Goal: Task Accomplishment & Management: Use online tool/utility

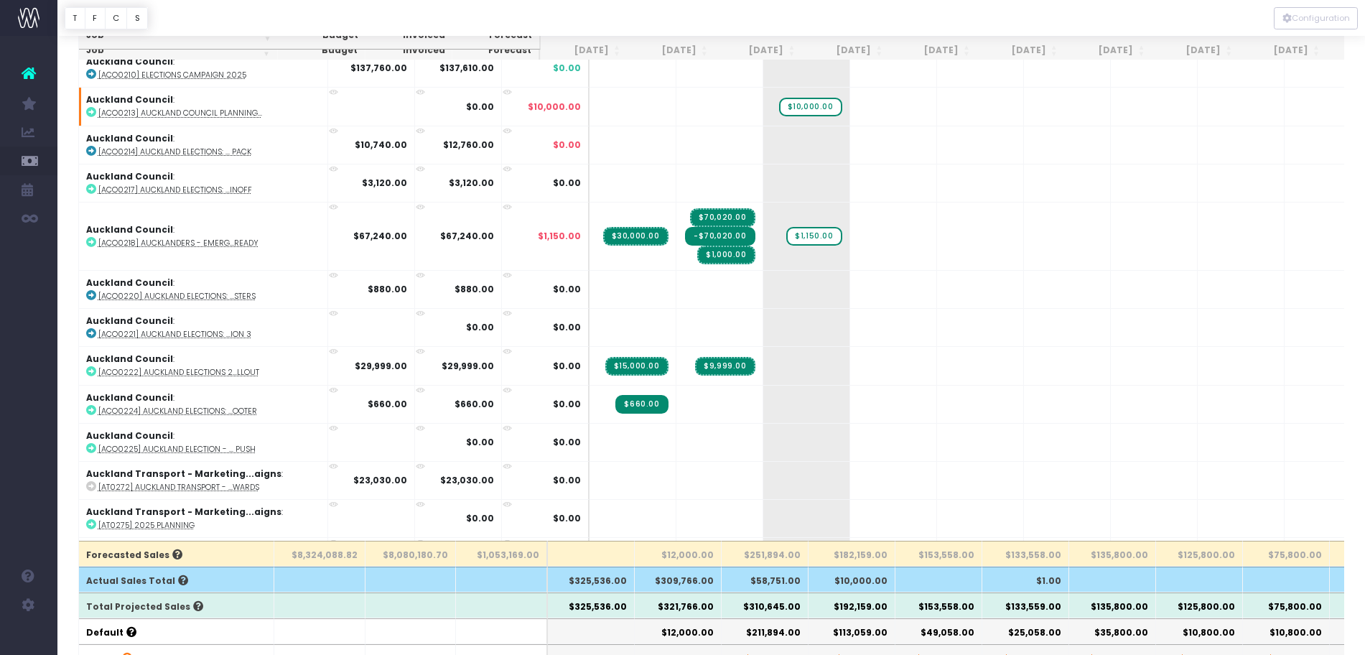
scroll to position [73, 0]
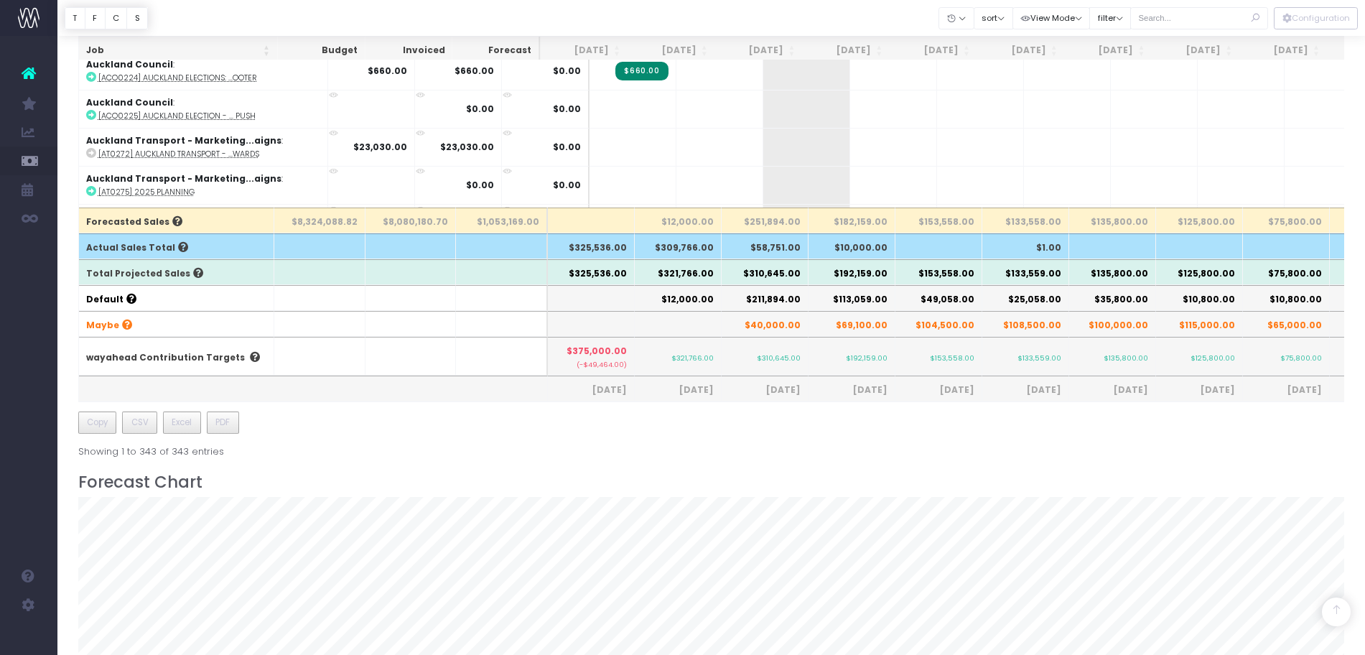
scroll to position [438, 0]
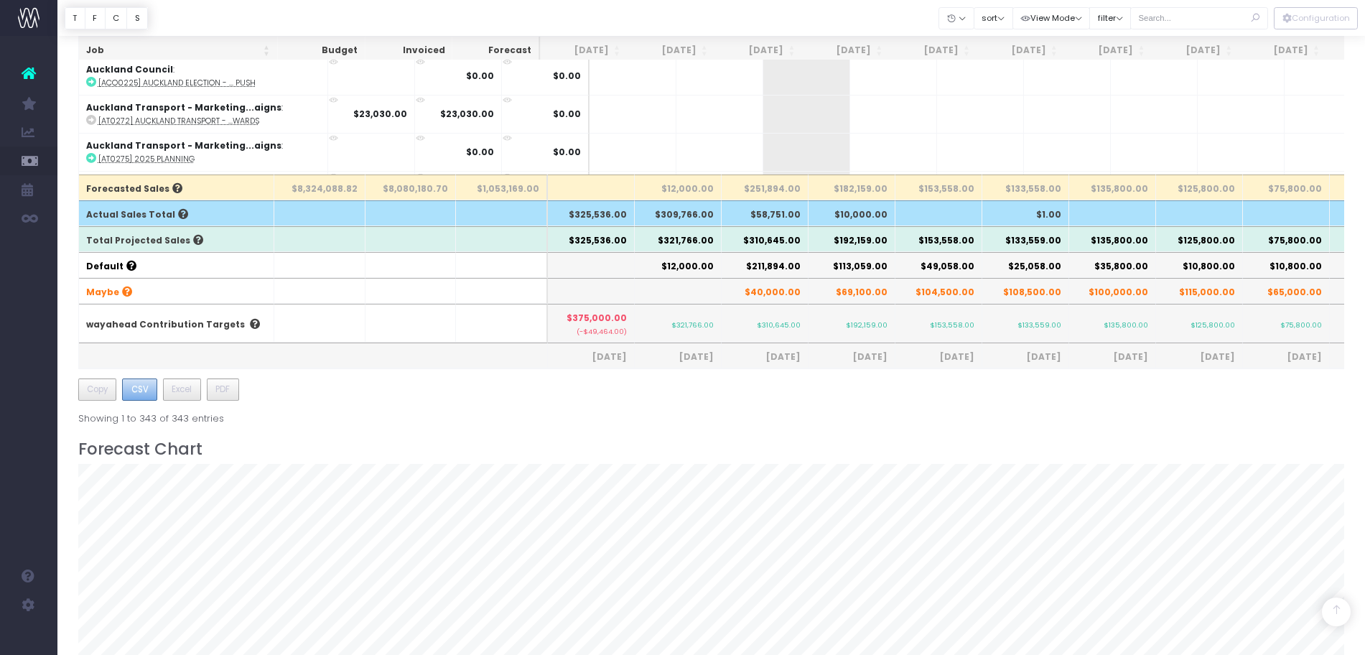
click at [141, 386] on span "CSV" at bounding box center [139, 389] width 17 height 13
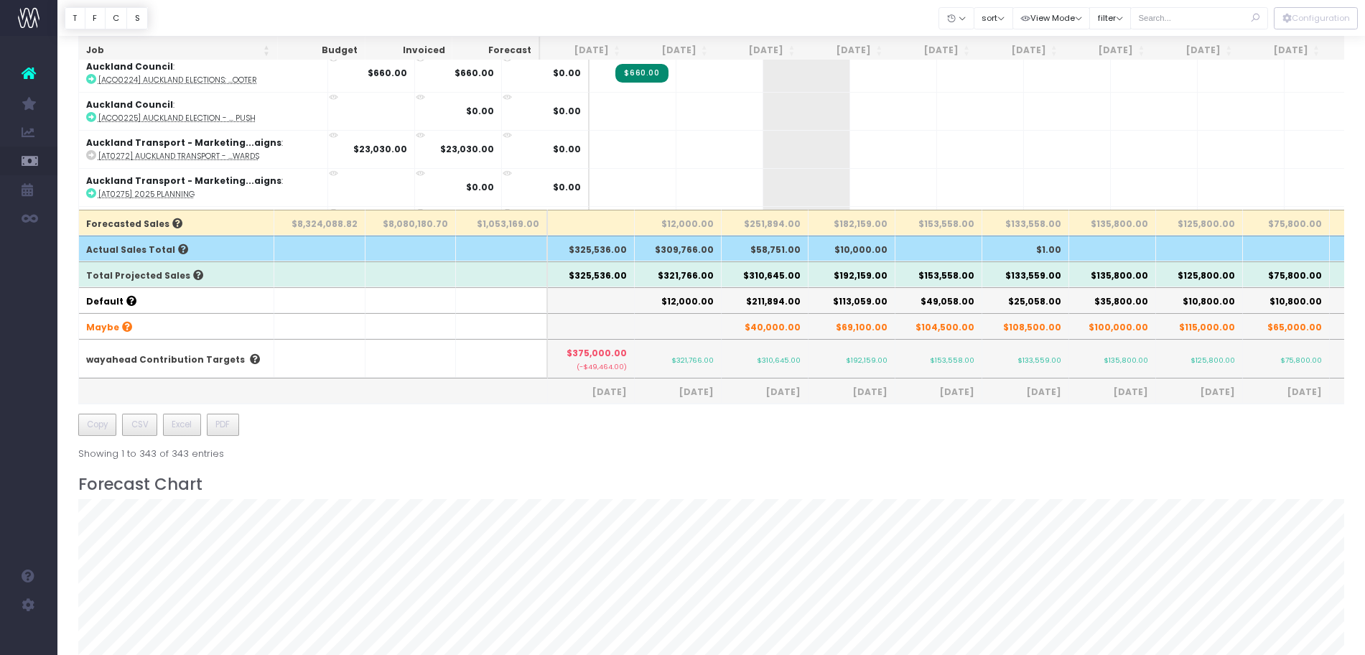
scroll to position [125, 0]
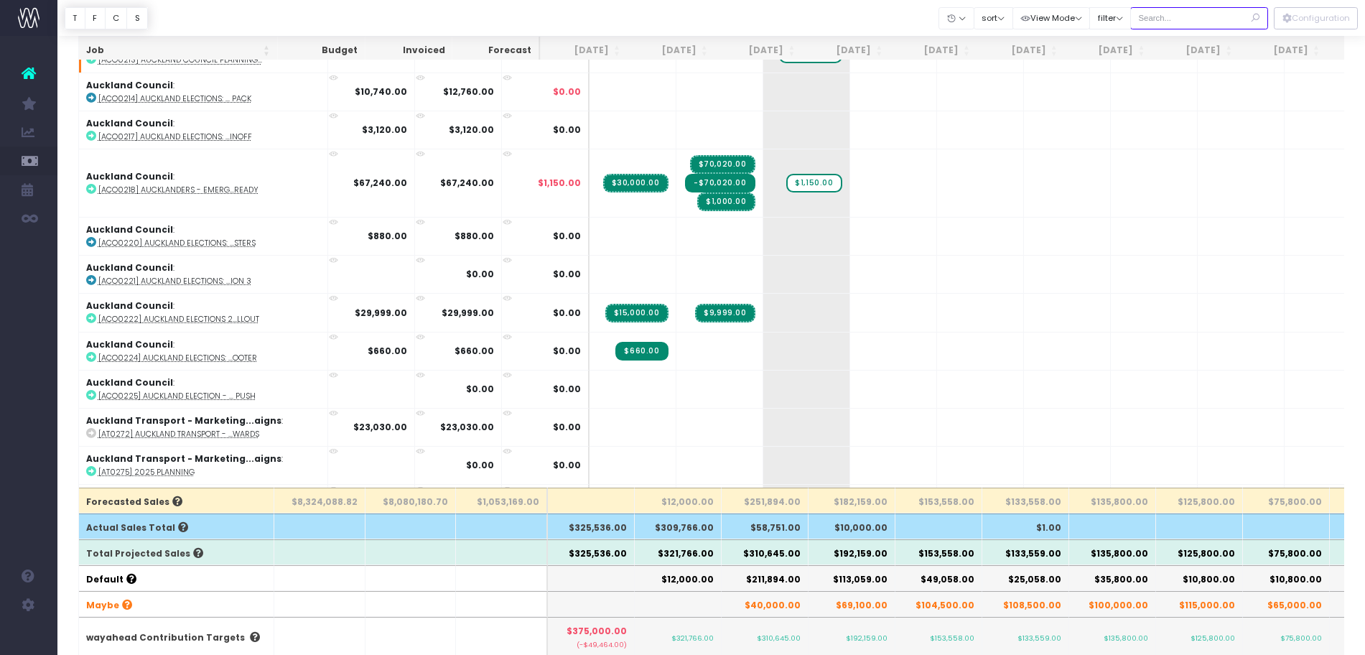
click at [1187, 16] on input "text" at bounding box center [1199, 18] width 138 height 22
type input "audo"
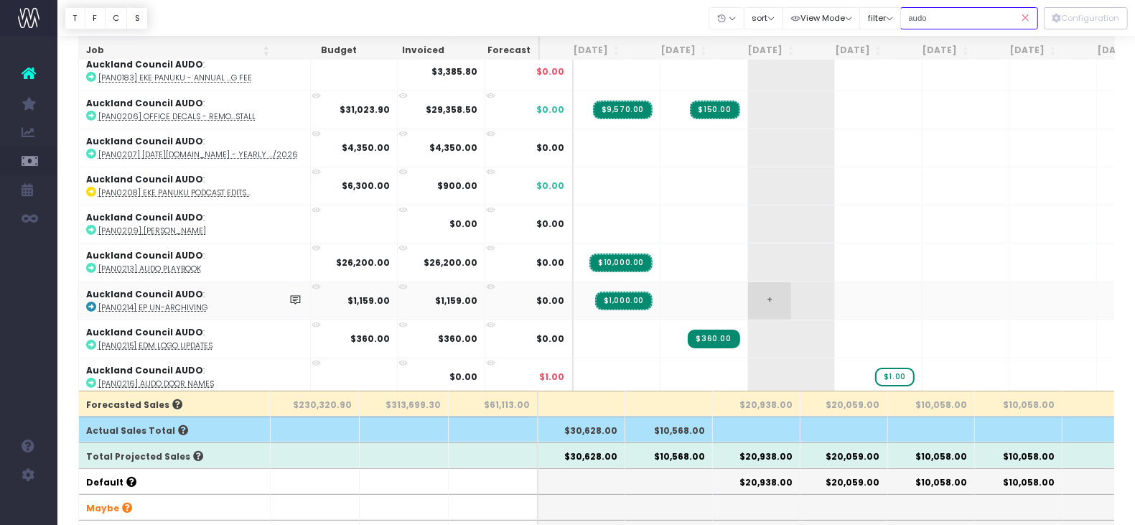
scroll to position [179, 0]
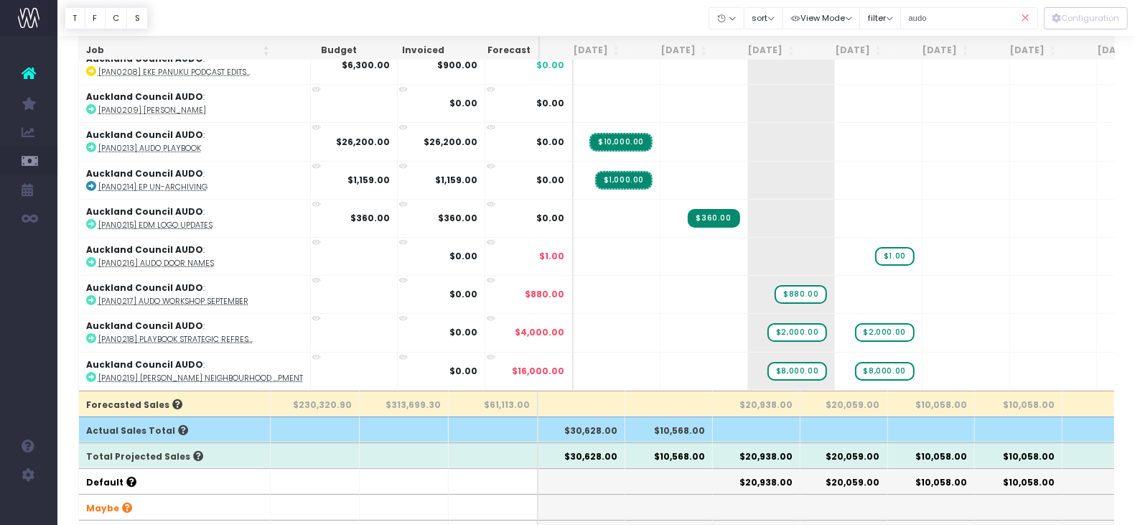
click at [1020, 19] on icon at bounding box center [1025, 18] width 25 height 29
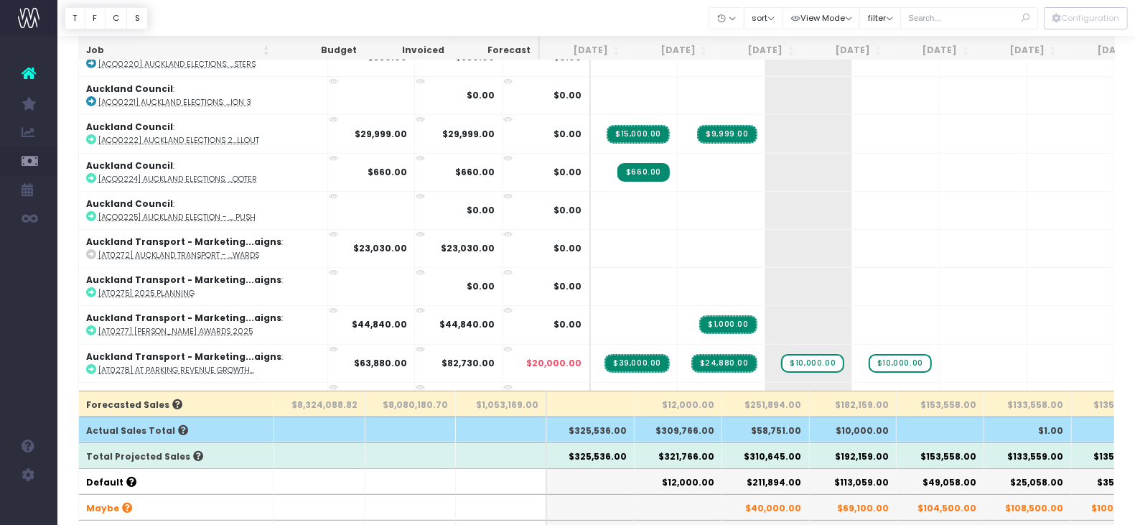
click at [1027, 19] on icon at bounding box center [1025, 18] width 25 height 29
click at [981, 18] on input "text" at bounding box center [969, 18] width 138 height 22
type input "maybe"
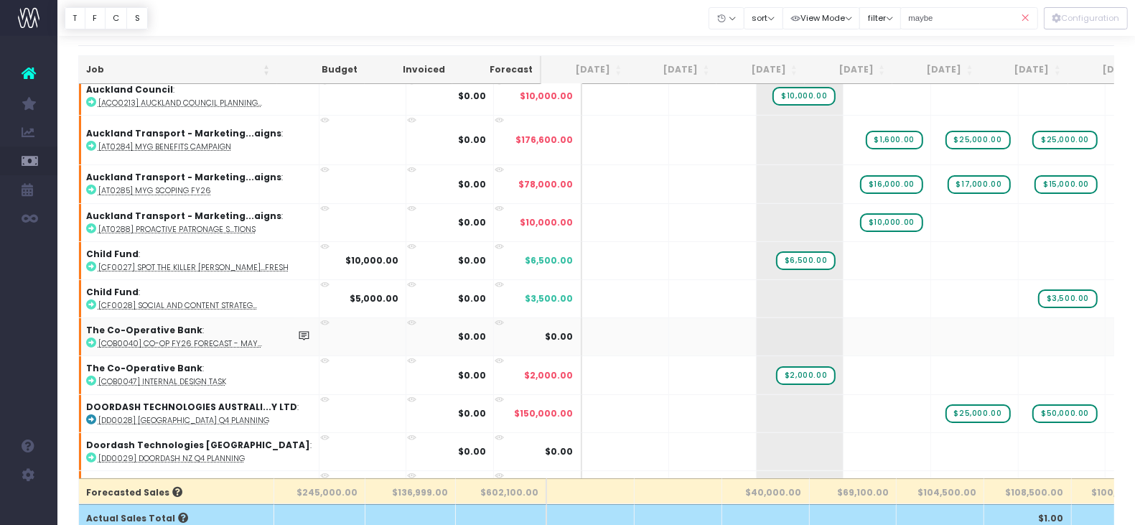
scroll to position [0, 0]
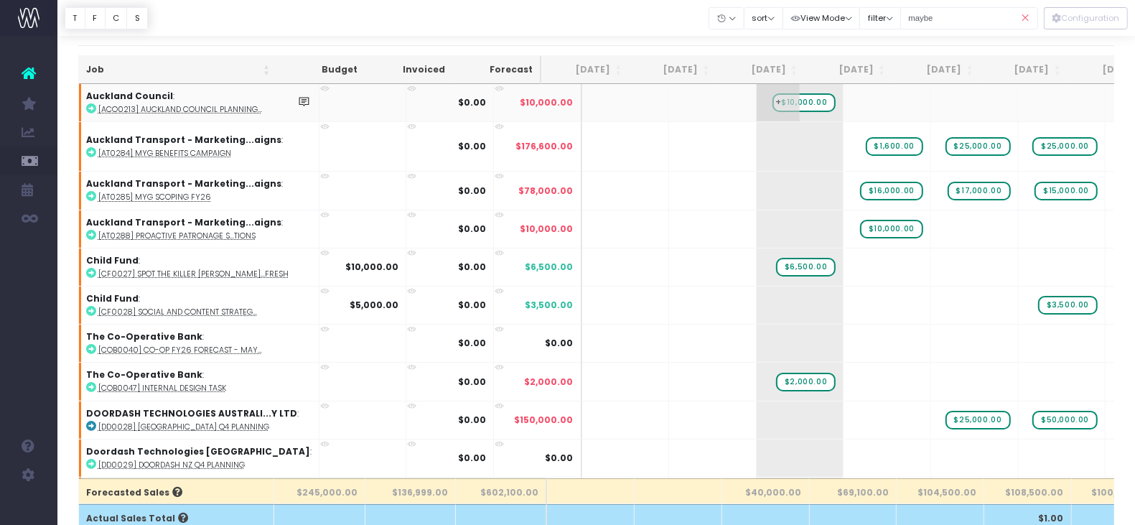
click at [780, 106] on span "$10,000.00" at bounding box center [804, 102] width 63 height 19
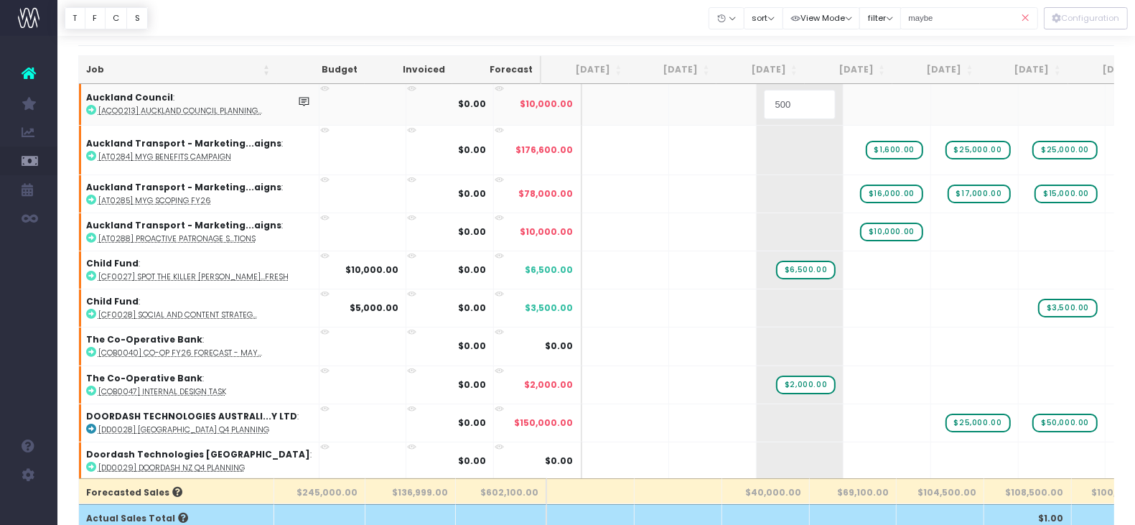
type input "5000"
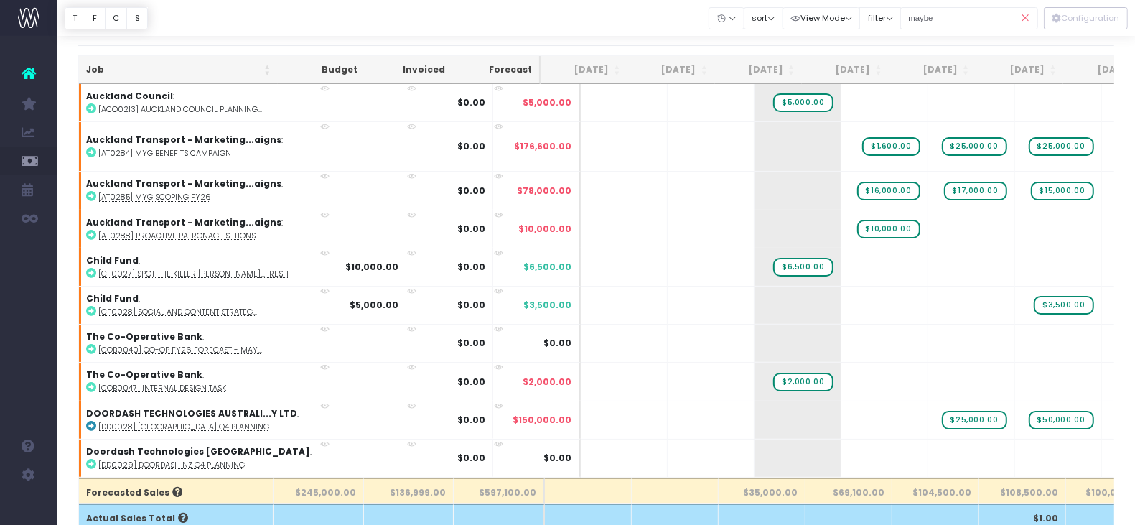
click at [1029, 19] on icon at bounding box center [1025, 18] width 25 height 29
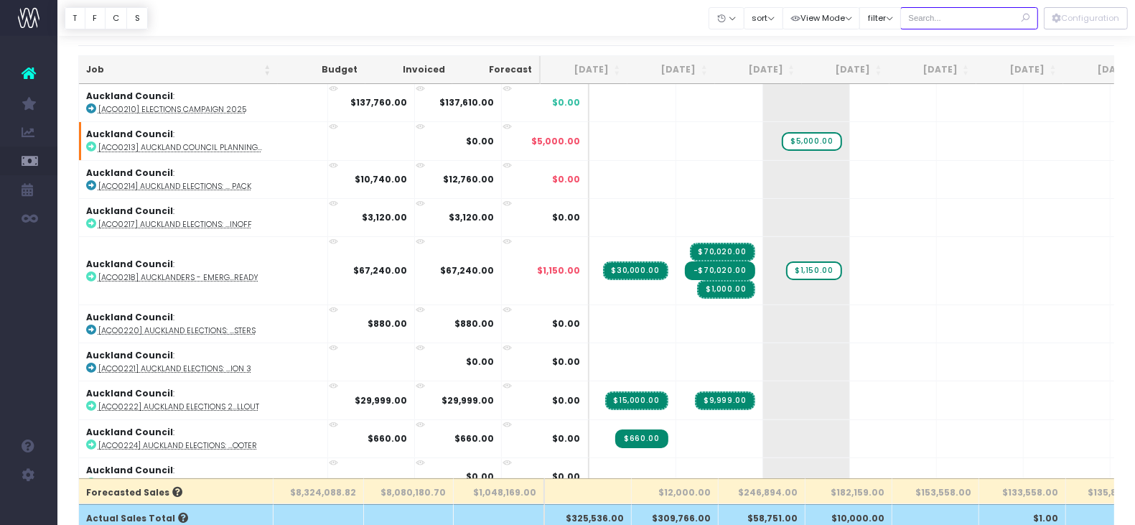
click at [916, 17] on input "text" at bounding box center [969, 18] width 138 height 22
type input "epic"
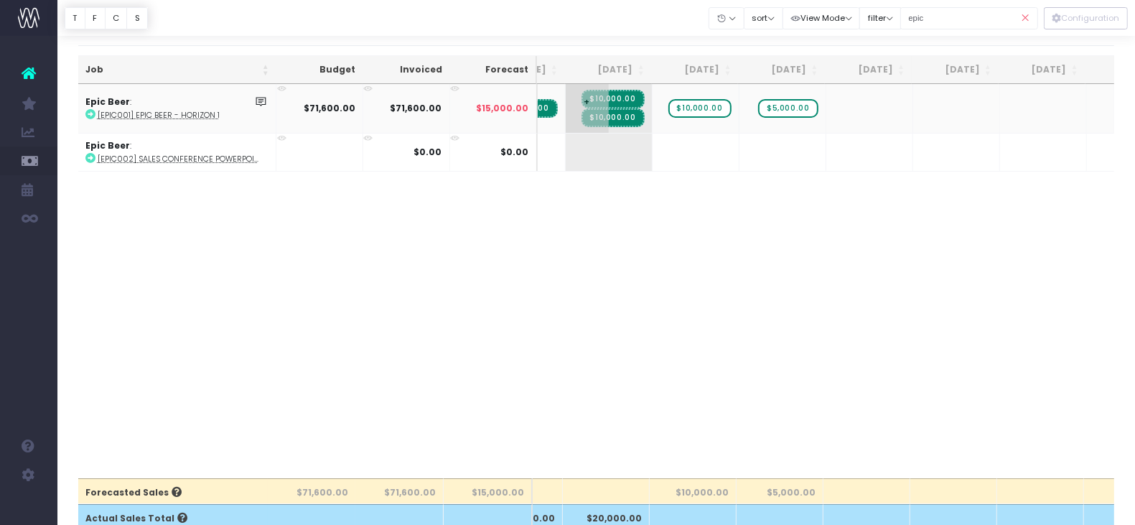
click at [619, 119] on span "$10,000.00" at bounding box center [613, 117] width 63 height 19
click at [1030, 17] on icon at bounding box center [1025, 18] width 25 height 29
click at [1025, 19] on icon at bounding box center [1025, 18] width 25 height 29
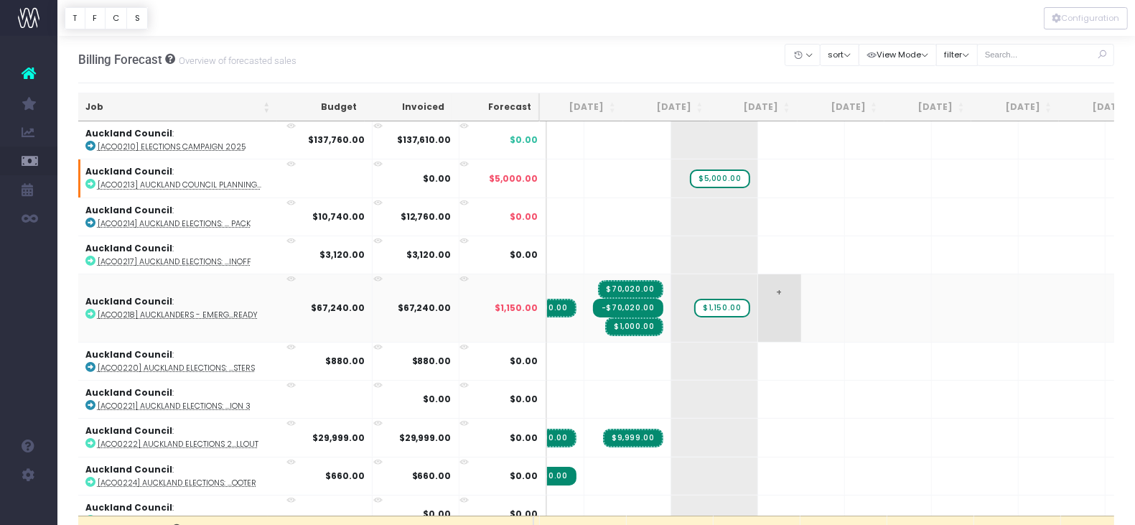
scroll to position [0, 88]
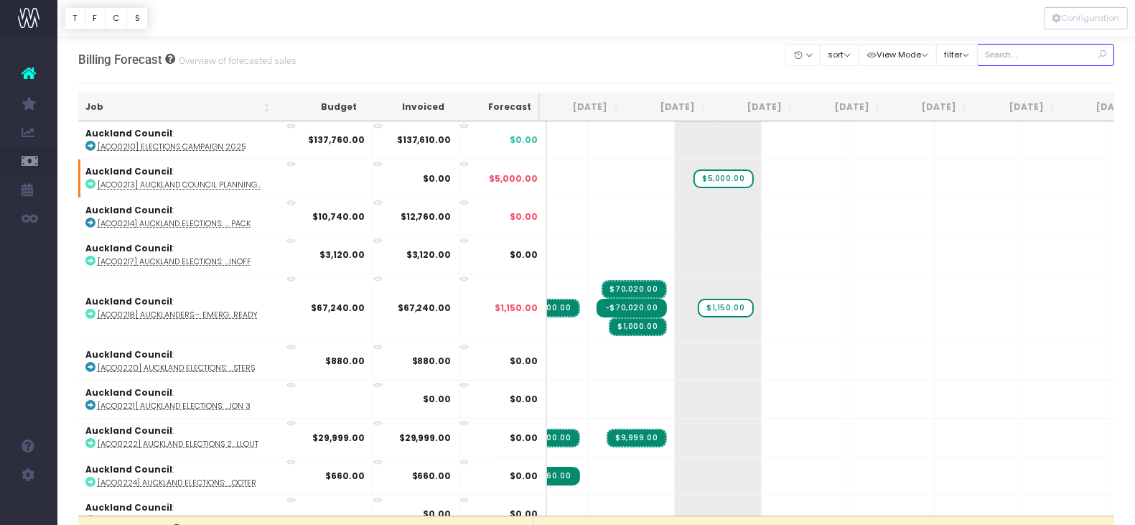
click at [1017, 55] on input "text" at bounding box center [1046, 55] width 138 height 22
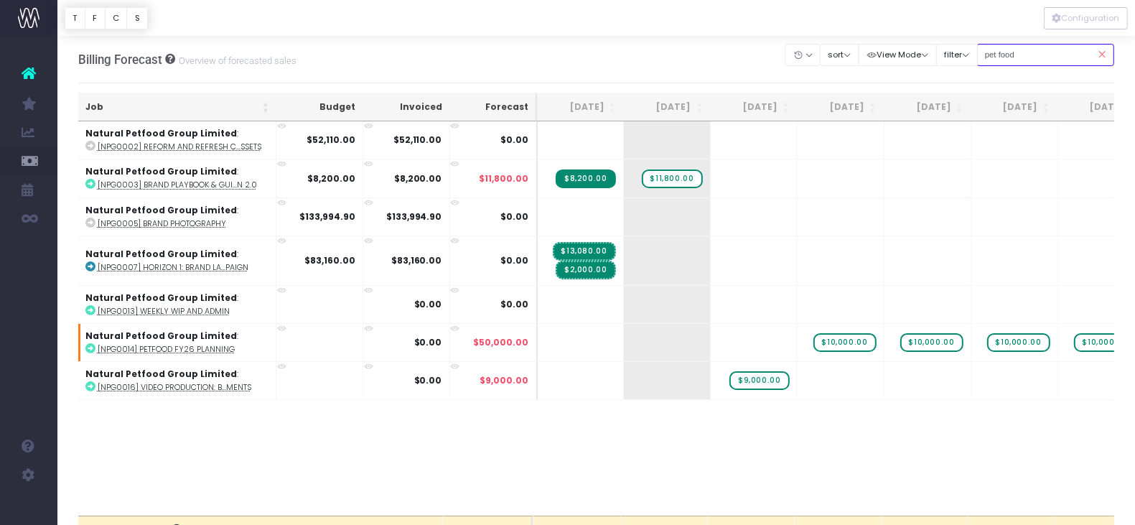
click at [1020, 56] on input "pet food" at bounding box center [1046, 55] width 138 height 22
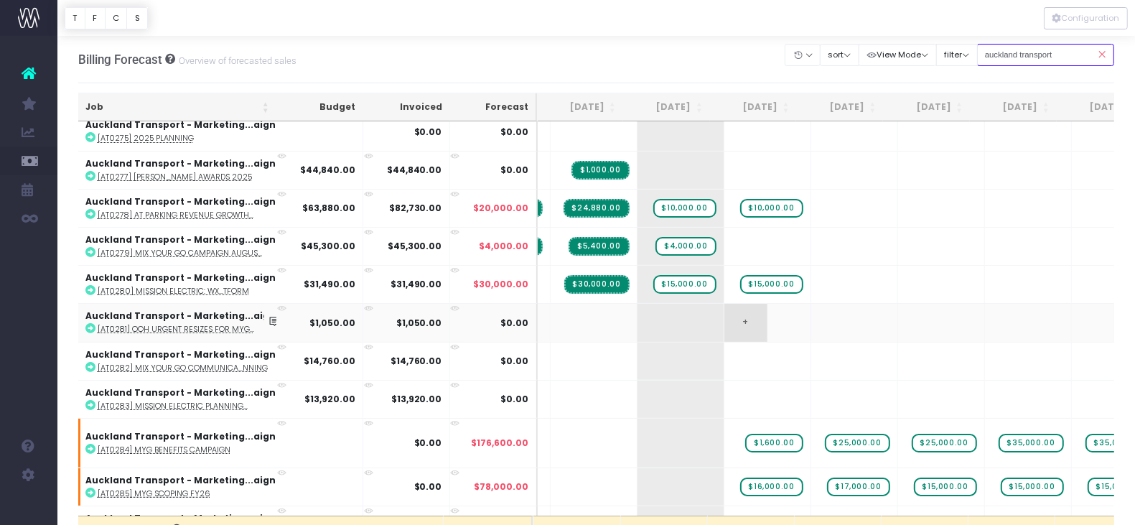
scroll to position [47, 88]
click at [1062, 48] on input "auckland transport" at bounding box center [1046, 55] width 138 height 22
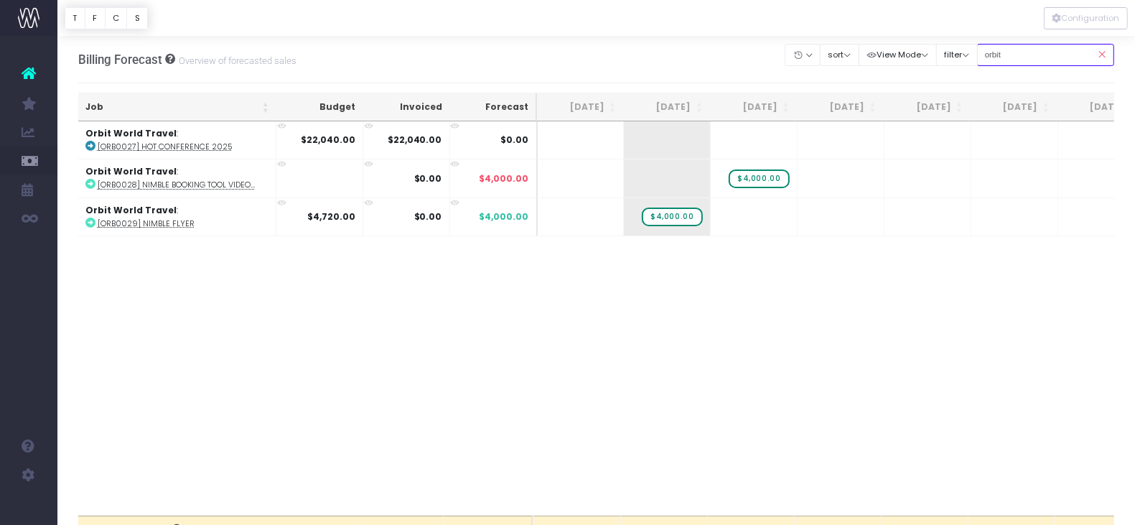
scroll to position [0, 88]
click at [1015, 52] on input "orbit" at bounding box center [1046, 55] width 138 height 22
type input "quest"
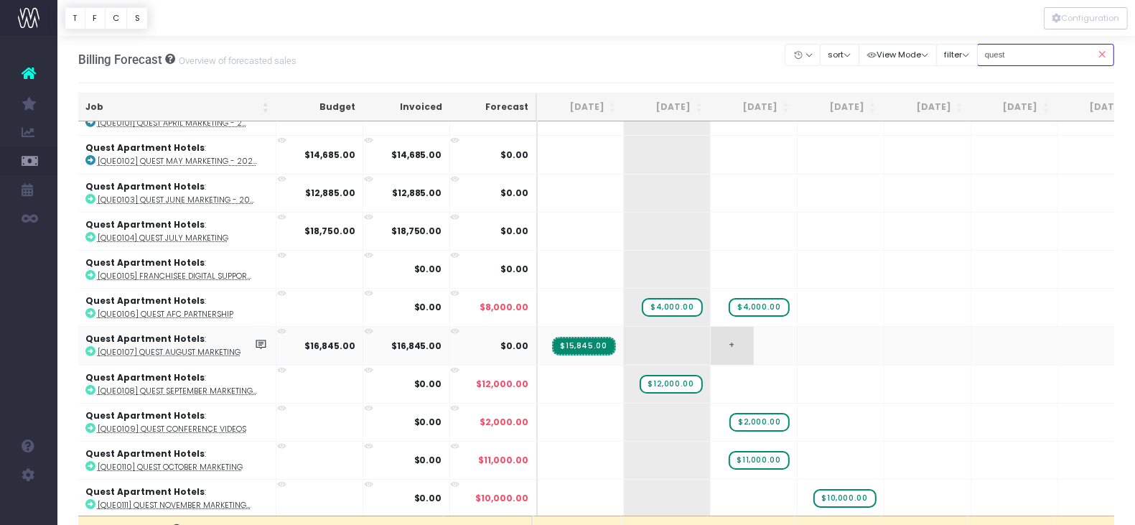
scroll to position [37, 88]
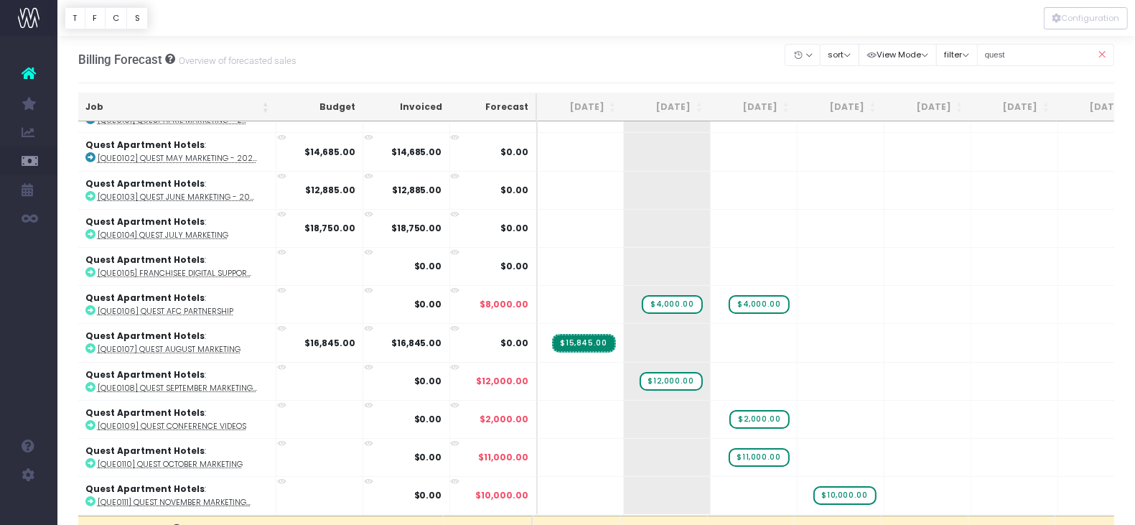
drag, startPoint x: 1102, startPoint y: 55, endPoint x: 658, endPoint y: 73, distance: 443.4
click at [1101, 55] on icon at bounding box center [1101, 54] width 25 height 29
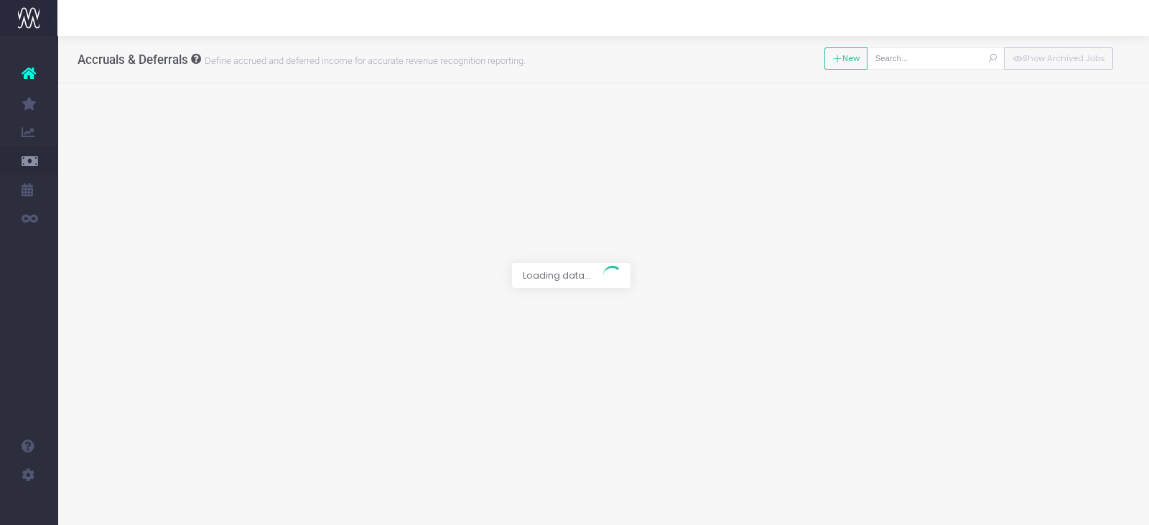
type input "[EPIC001] Epic Beer - Horizon 1"
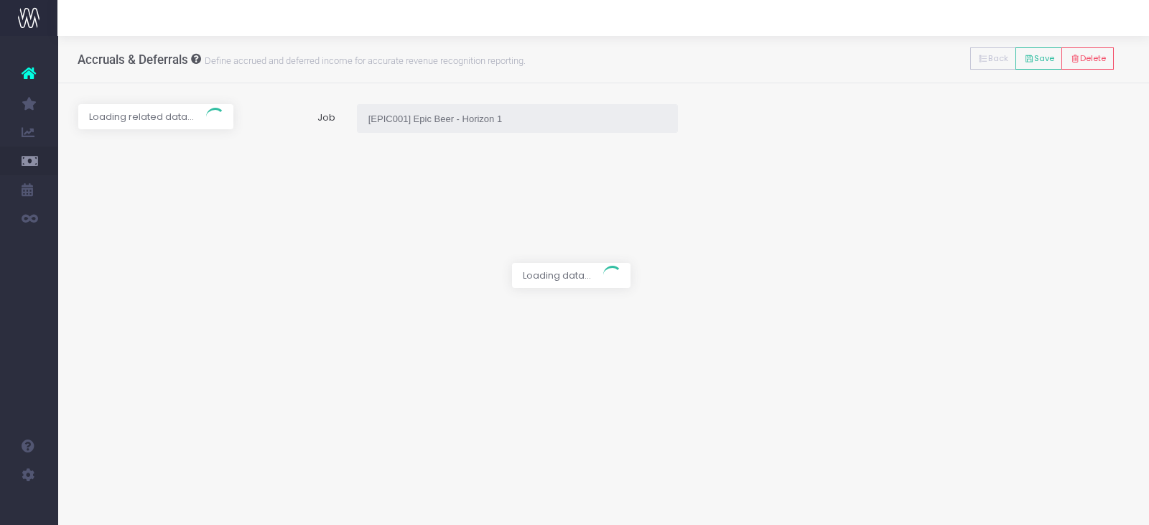
type input "Invoice INV-13512 / [DATE] / $71,600.00"
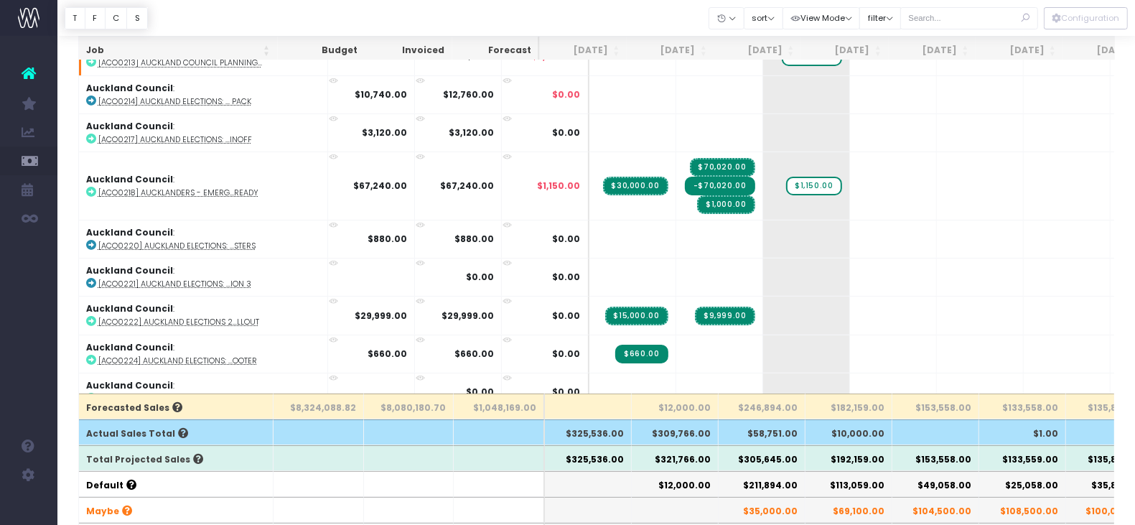
scroll to position [126, 0]
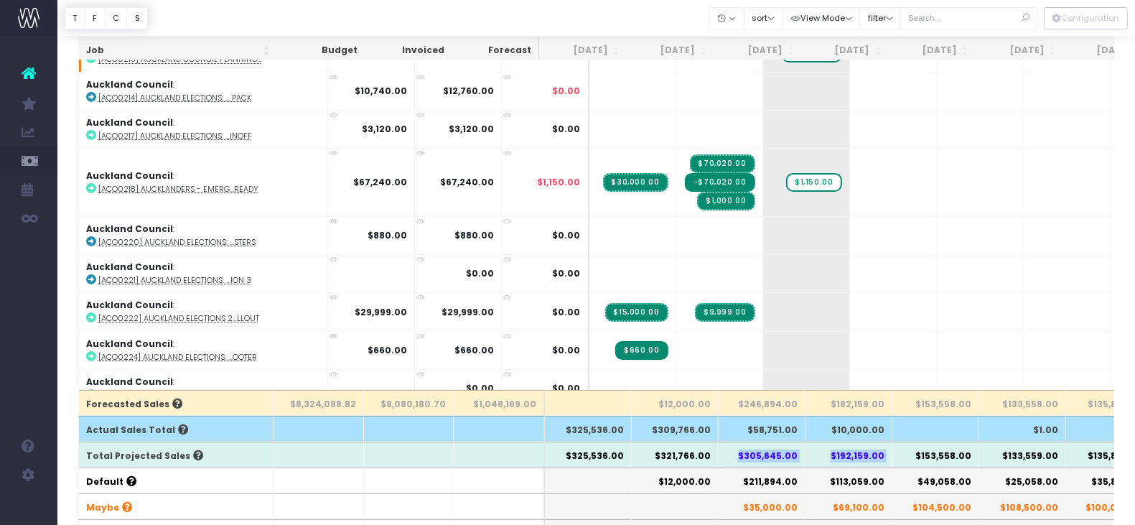
drag, startPoint x: 743, startPoint y: 453, endPoint x: 896, endPoint y: 445, distance: 153.2
click at [896, 445] on tr "Total Projected Sales $325,536.00 $321,766.00 $305,645.00 $192,159.00 $153,558.…" at bounding box center [920, 455] width 1683 height 26
click at [730, 465] on th "$305,645.00" at bounding box center [762, 455] width 87 height 26
drag, startPoint x: 750, startPoint y: 454, endPoint x: 880, endPoint y: 453, distance: 130.0
click at [880, 453] on tr "Total Projected Sales $325,536.00 $321,766.00 $305,645.00 $192,159.00 $153,558.…" at bounding box center [920, 455] width 1683 height 26
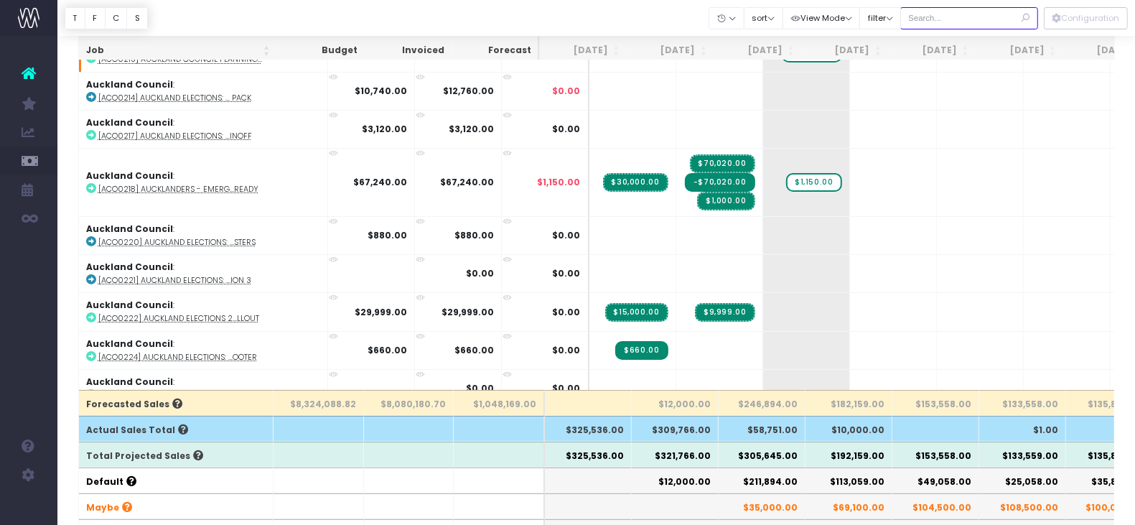
click at [939, 19] on input "text" at bounding box center [969, 18] width 138 height 22
type input "audo"
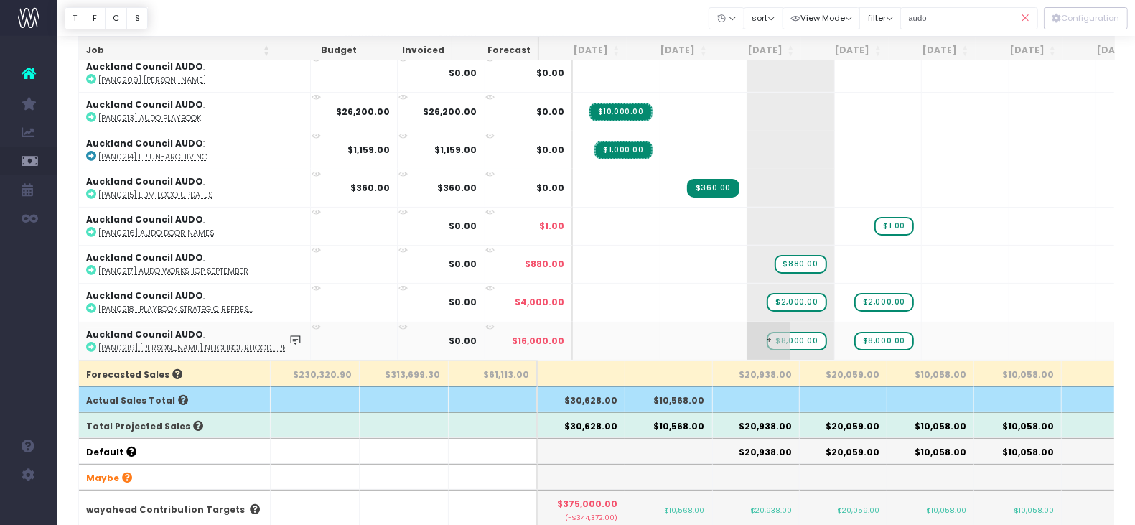
scroll to position [155, 0]
click at [1028, 16] on icon at bounding box center [1025, 18] width 25 height 29
click at [1023, 20] on icon at bounding box center [1025, 18] width 25 height 29
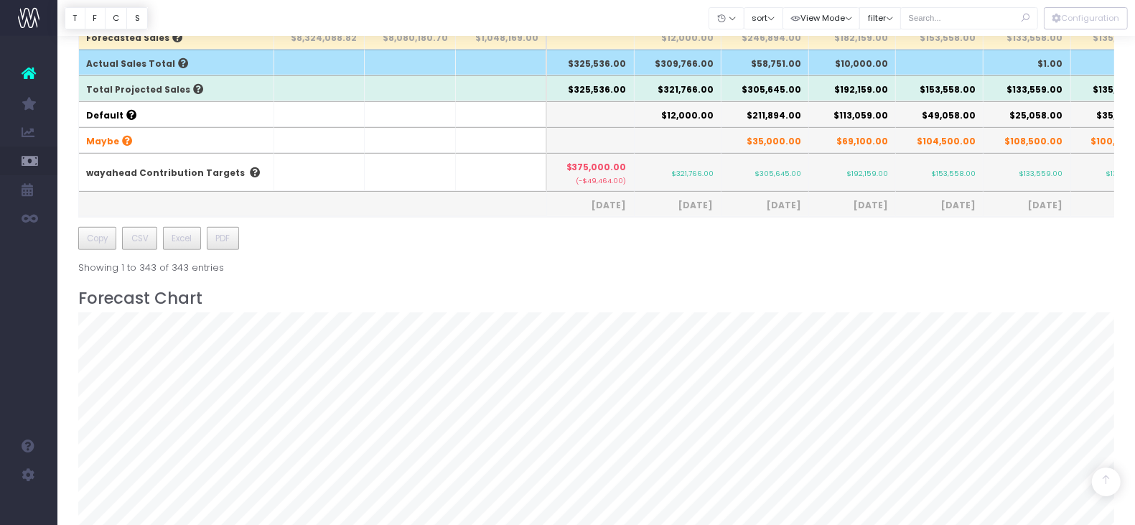
scroll to position [911, 0]
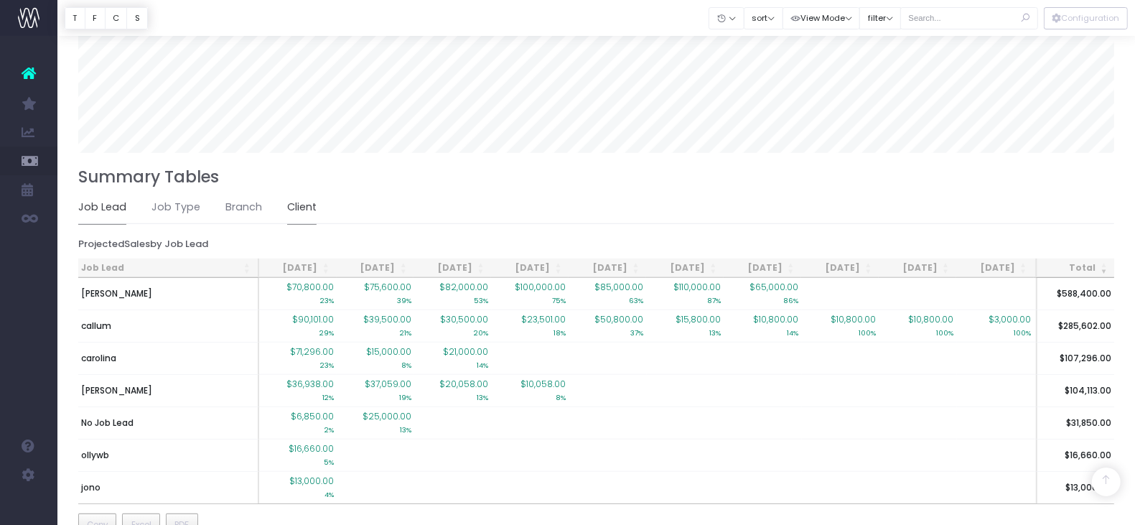
click at [303, 202] on link "Client" at bounding box center [301, 207] width 29 height 33
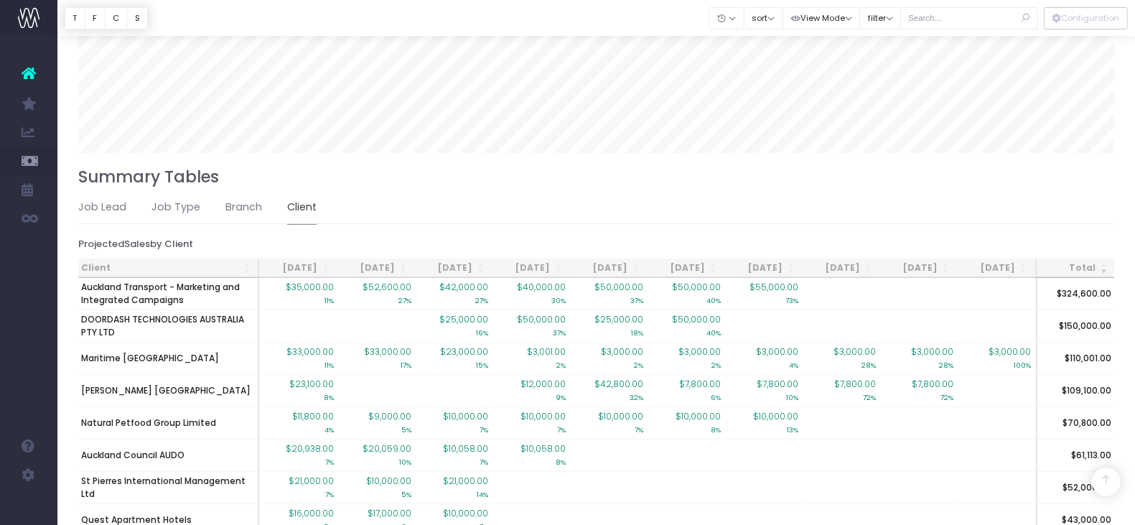
click at [302, 259] on th "[DATE]" at bounding box center [298, 268] width 78 height 19
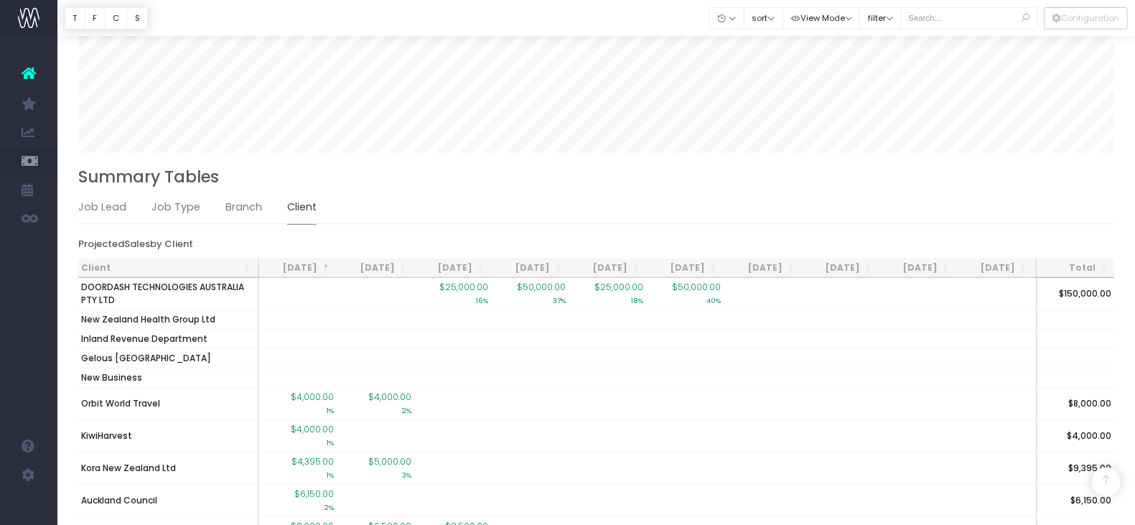
click at [290, 261] on th "[DATE]" at bounding box center [298, 268] width 78 height 19
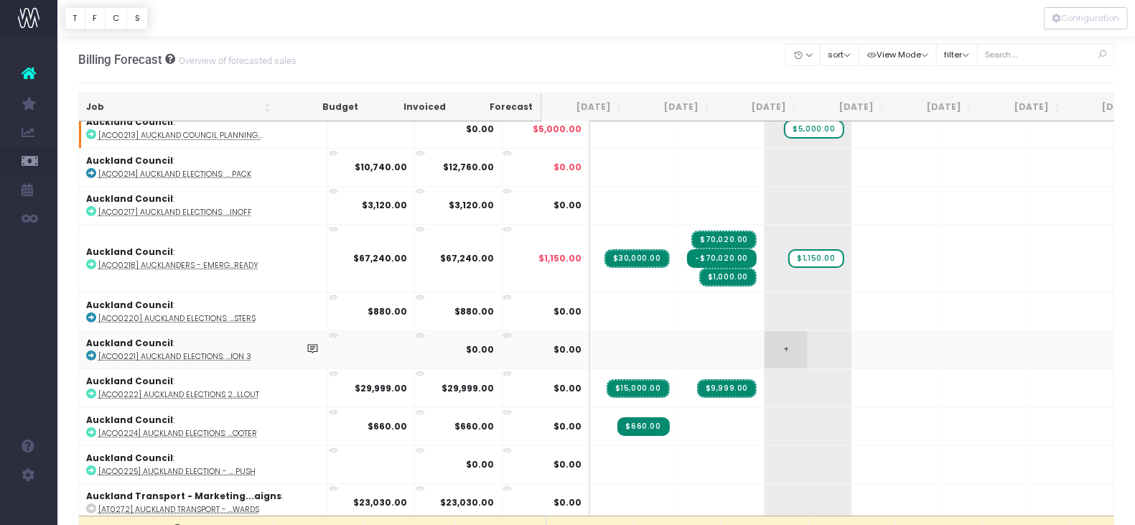
scroll to position [0, 0]
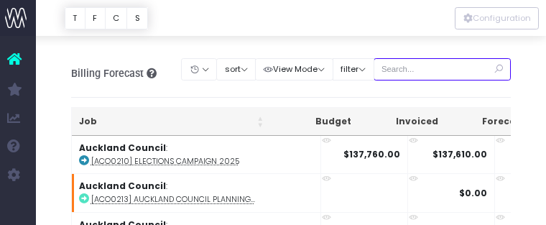
click at [445, 72] on input "text" at bounding box center [442, 69] width 138 height 22
type input "maritime"
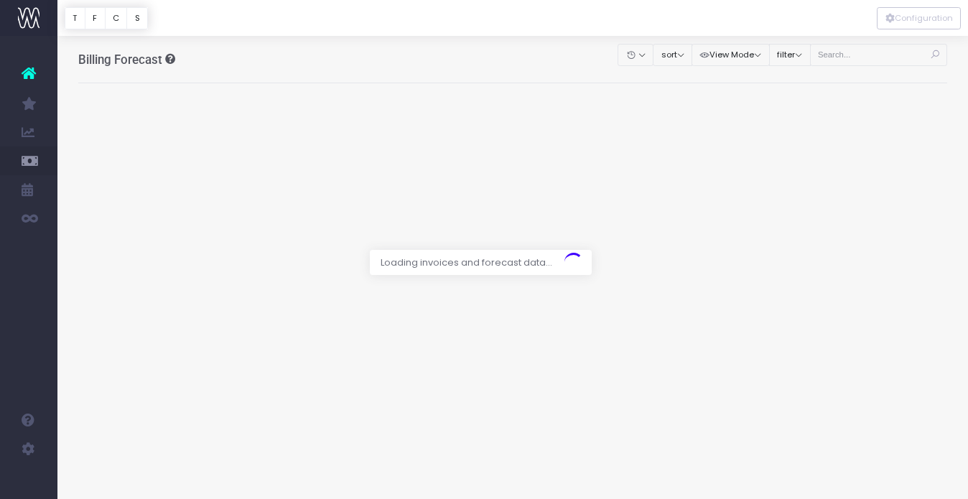
click at [857, 58] on div at bounding box center [484, 249] width 968 height 499
click at [843, 61] on div at bounding box center [484, 249] width 968 height 499
click at [839, 56] on div at bounding box center [484, 249] width 968 height 499
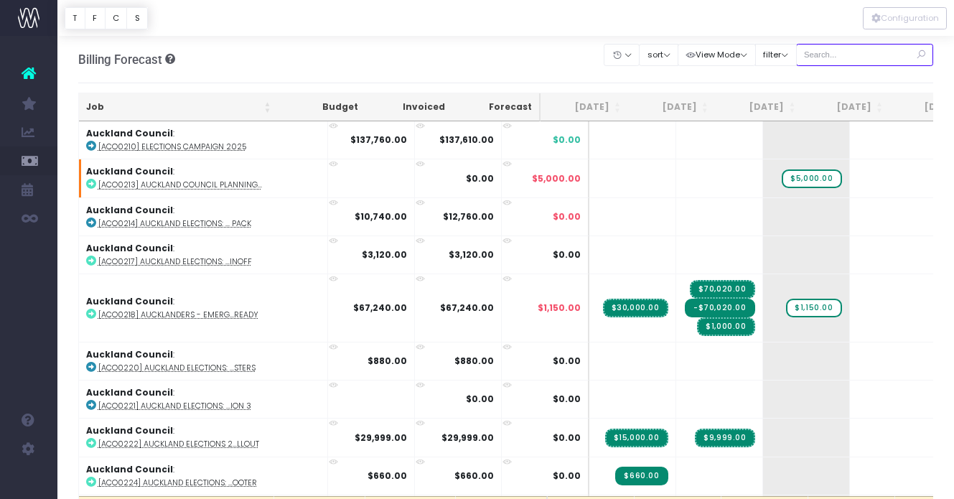
click at [822, 51] on input "text" at bounding box center [865, 55] width 138 height 22
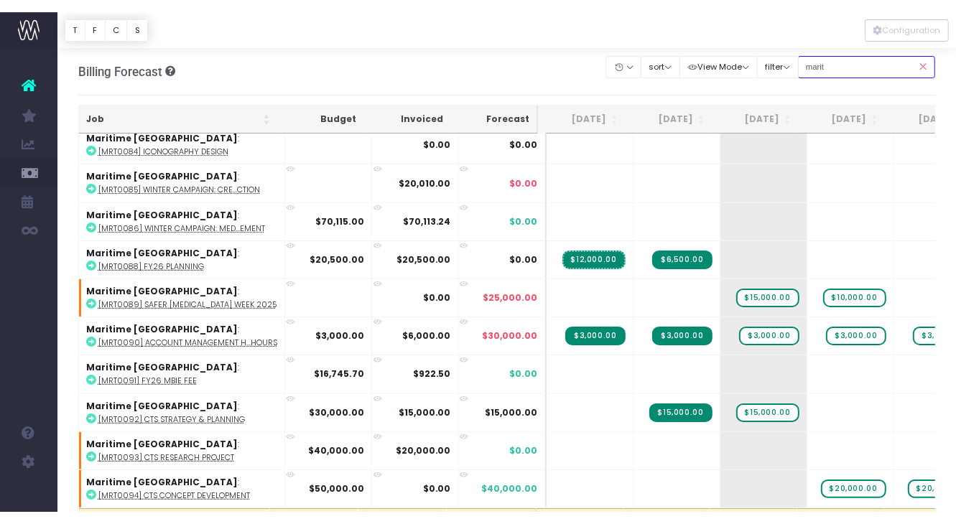
scroll to position [205, 0]
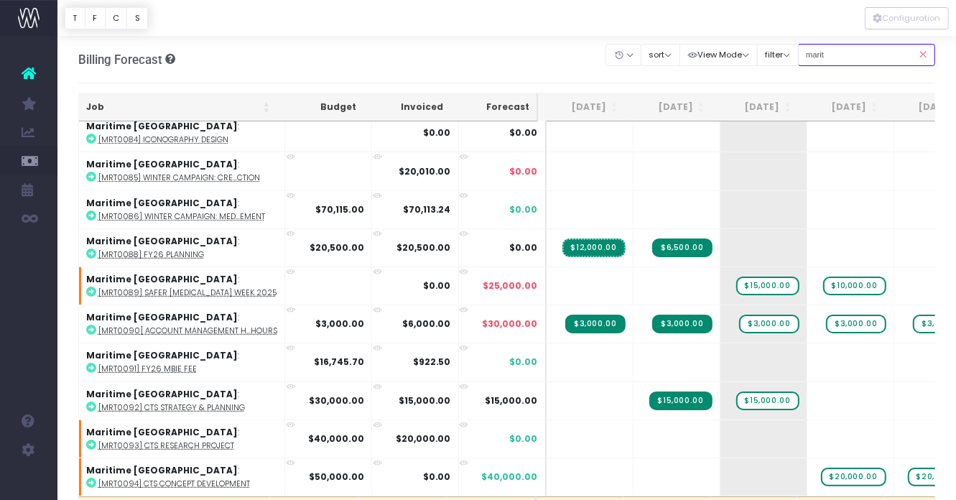
type input "marit"
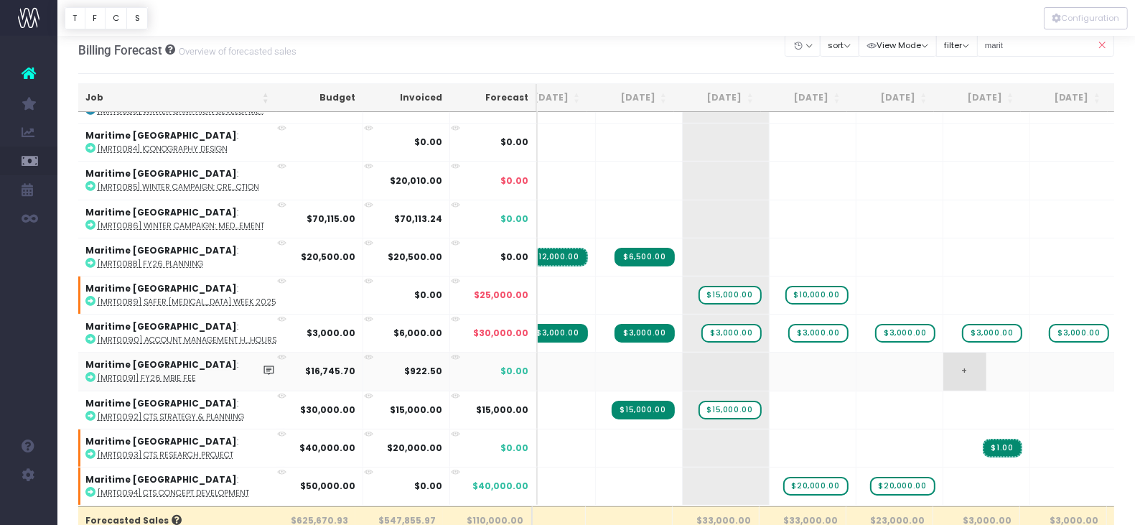
scroll to position [188, 34]
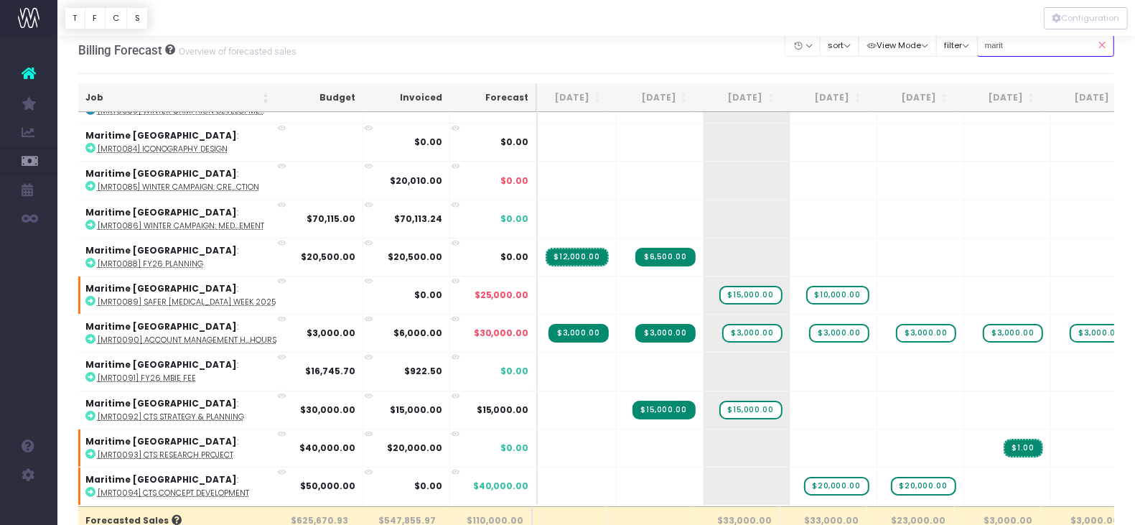
click at [1020, 50] on input "marit" at bounding box center [1046, 45] width 138 height 22
click at [972, 47] on button "filter" at bounding box center [957, 45] width 42 height 22
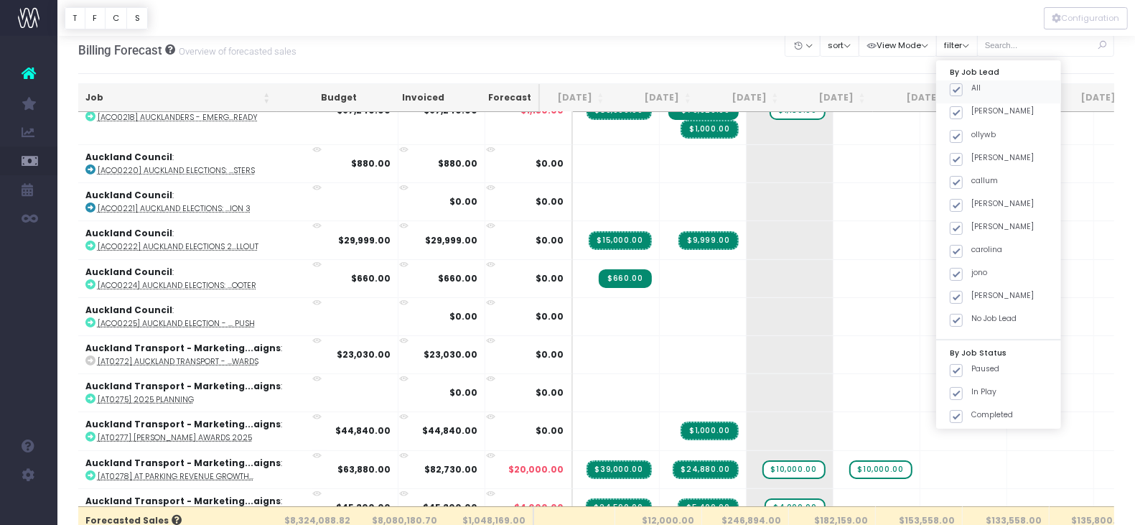
click at [958, 87] on span at bounding box center [956, 89] width 13 height 13
click at [972, 87] on input "All" at bounding box center [976, 87] width 9 height 9
checkbox input "false"
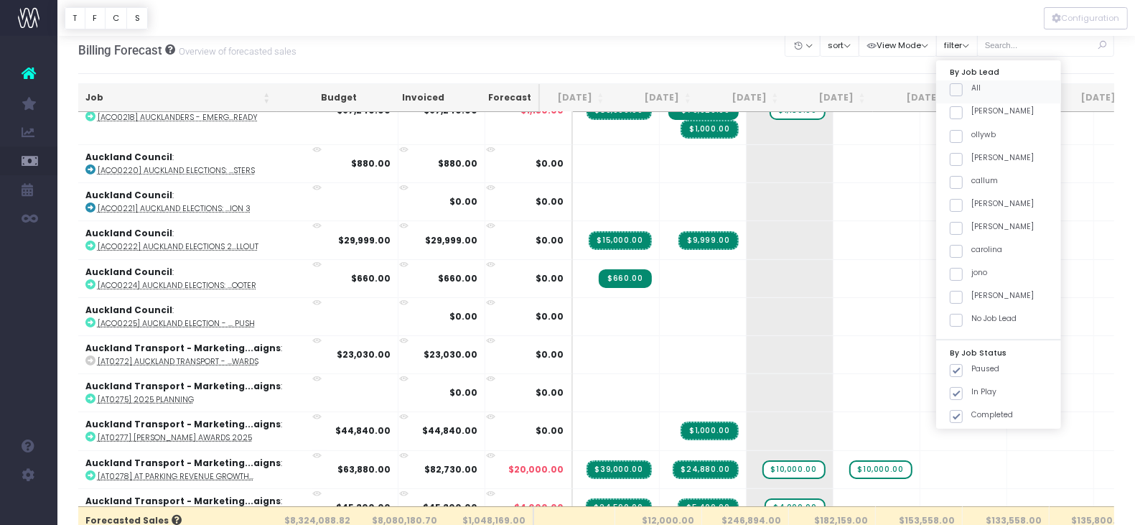
checkbox input "false"
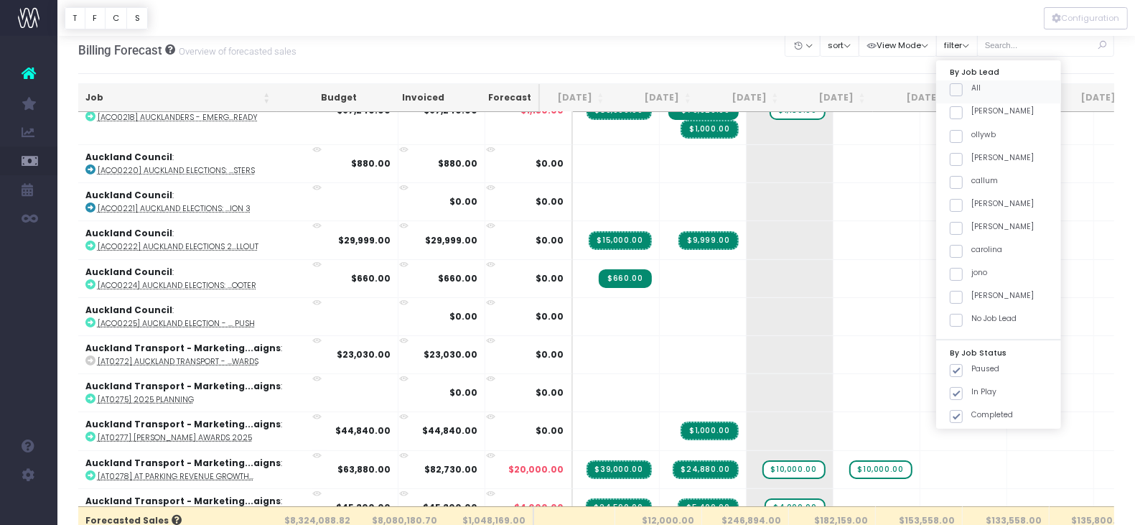
checkbox input "false"
click at [960, 180] on span at bounding box center [956, 182] width 13 height 13
click at [972, 180] on input "callum" at bounding box center [976, 179] width 9 height 9
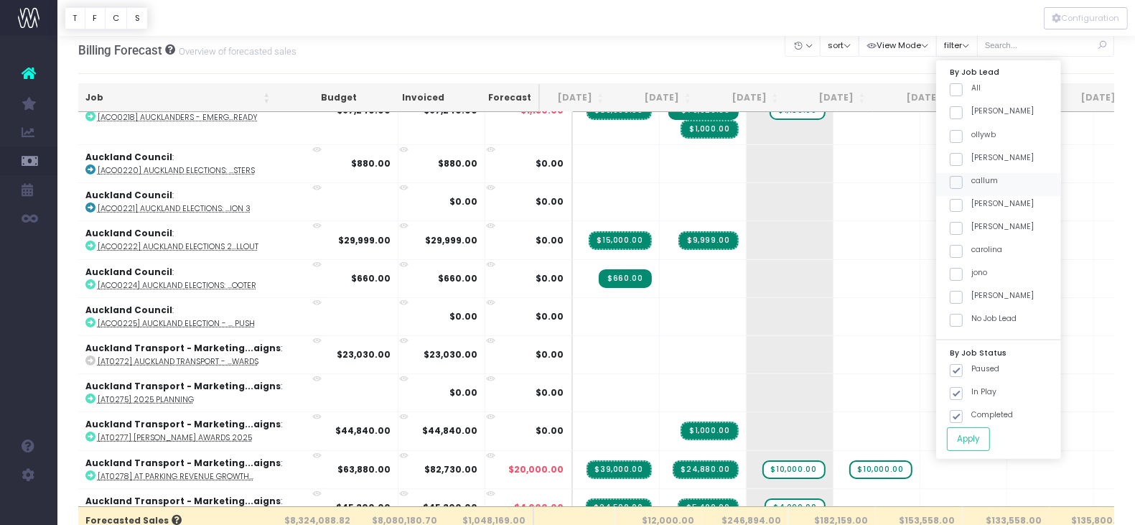
checkbox input "true"
click at [969, 394] on button "Apply" at bounding box center [968, 439] width 43 height 24
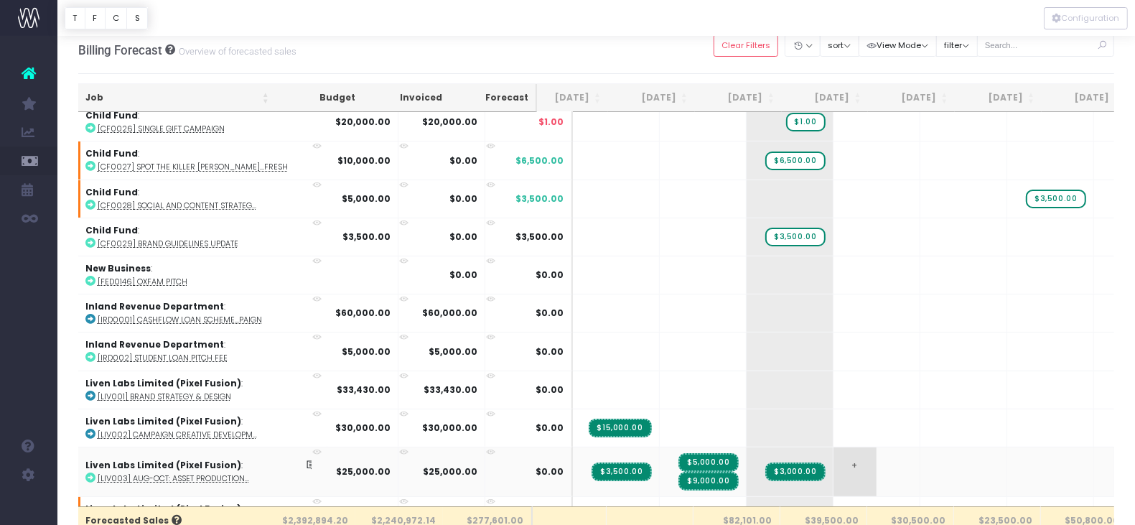
scroll to position [0, 17]
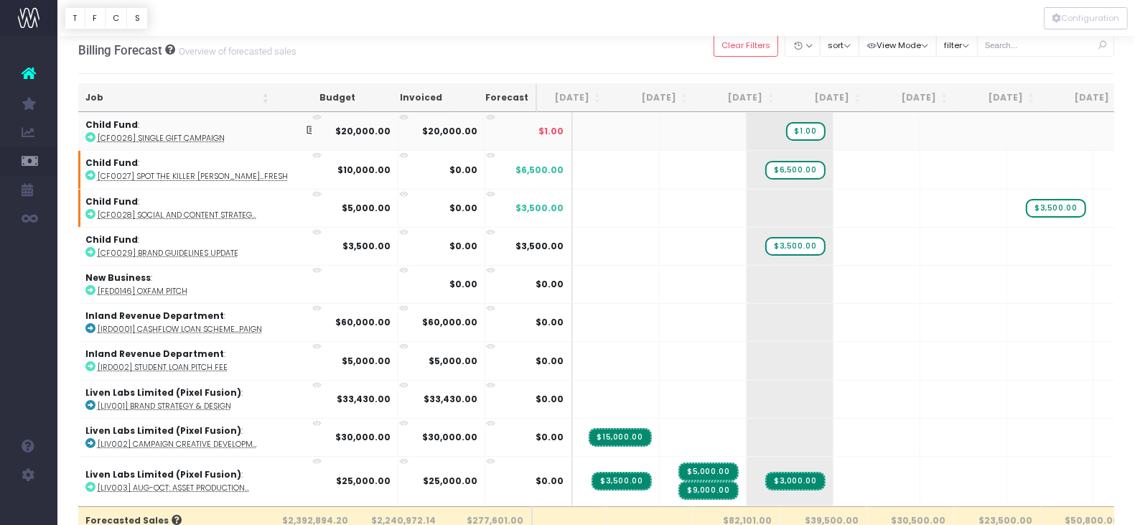
click at [155, 135] on abbr "[CF0026] Single Gift Campaign" at bounding box center [161, 138] width 127 height 11
